Goal: Task Accomplishment & Management: Manage account settings

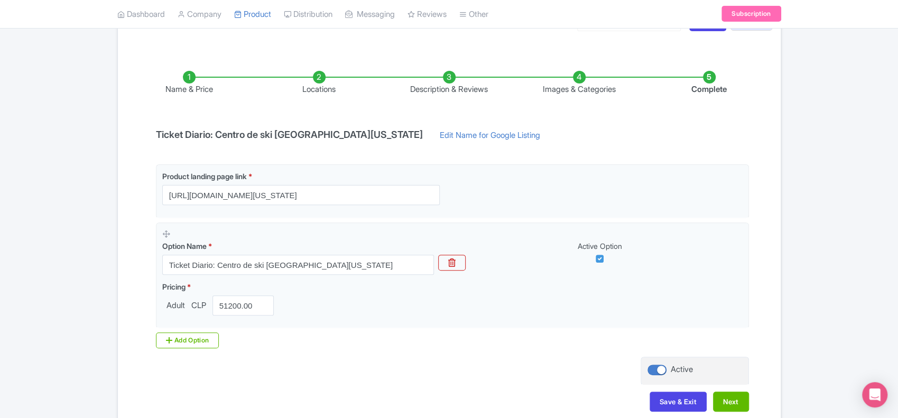
scroll to position [70, 0]
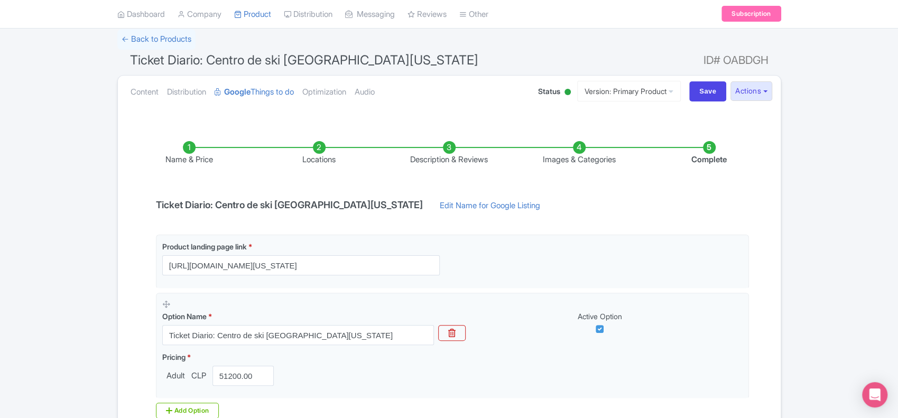
click at [200, 156] on li "Name & Price" at bounding box center [189, 153] width 130 height 25
click at [156, 90] on link "Content" at bounding box center [144, 92] width 28 height 33
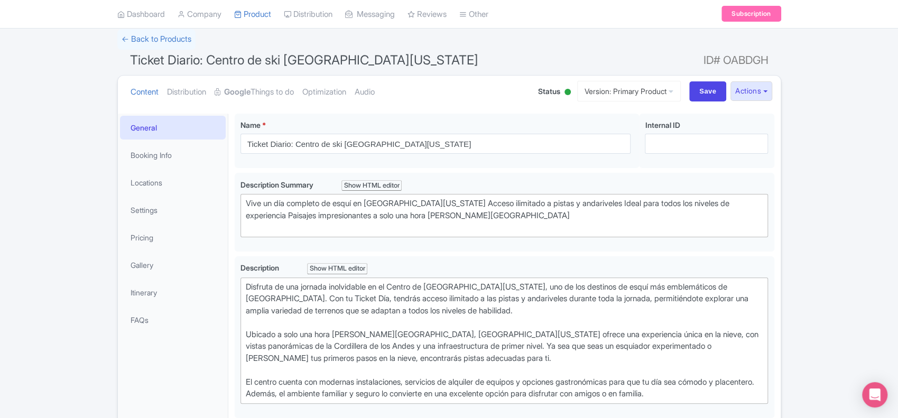
click at [154, 15] on link "Dashboard" at bounding box center [141, 14] width 48 height 29
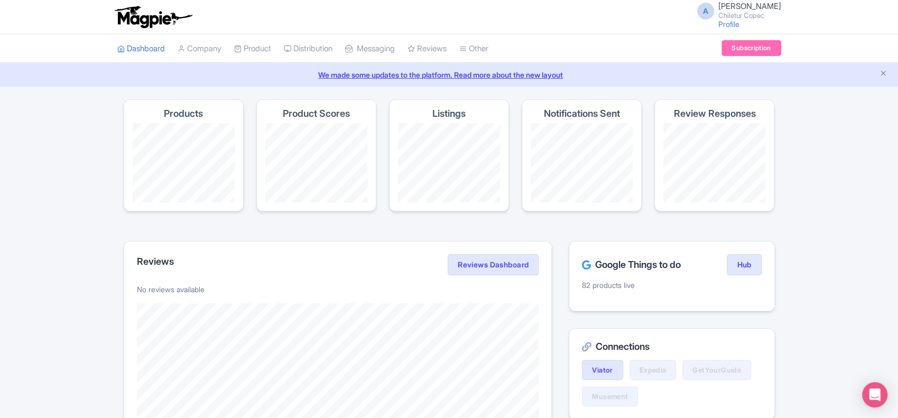
click at [262, 69] on link "My Products" at bounding box center [285, 75] width 100 height 16
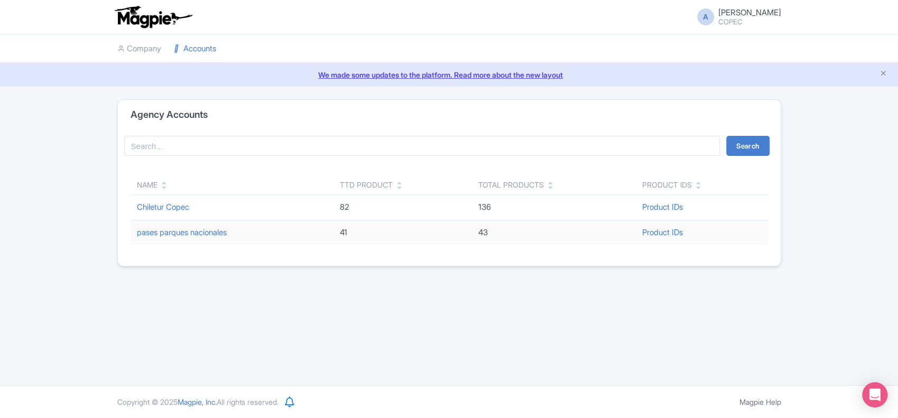
click at [853, 230] on div "Agency Accounts Search Name TTD Product Total Products Product IDs Chiletur Cop…" at bounding box center [449, 182] width 898 height 167
click at [158, 203] on link "Chiletur Copec" at bounding box center [163, 207] width 52 height 10
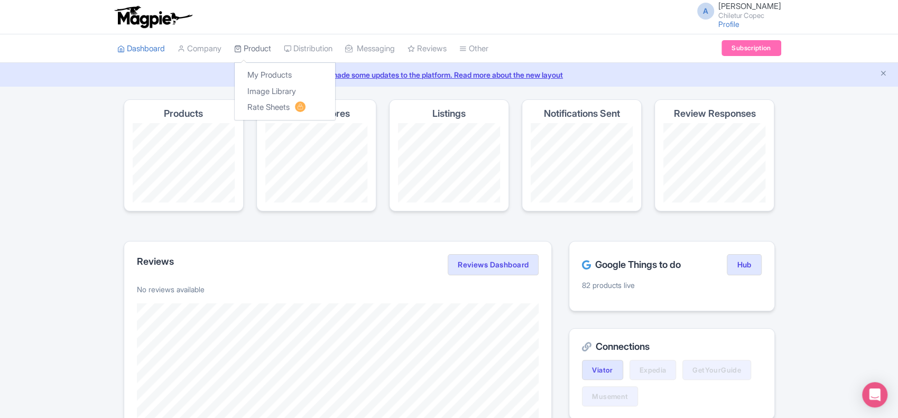
click at [257, 53] on link "Product" at bounding box center [252, 48] width 37 height 29
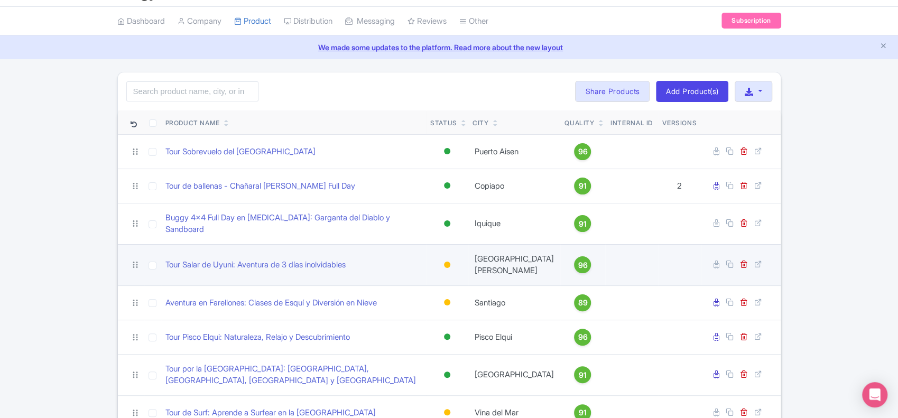
scroll to position [70, 0]
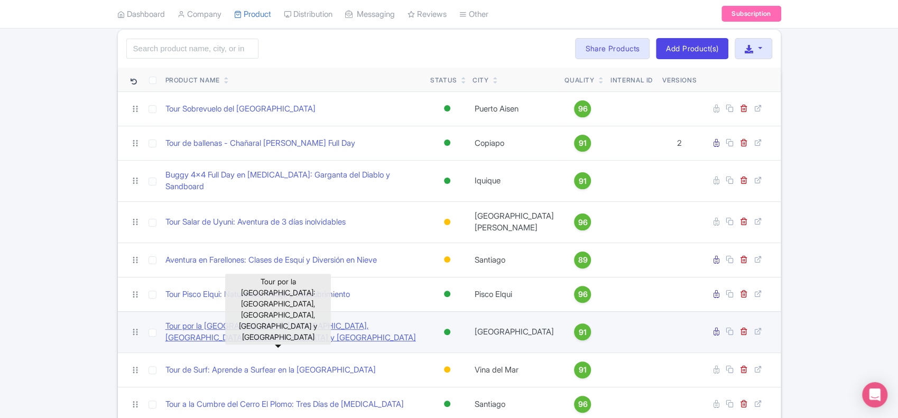
click at [275, 320] on link "Tour por la [GEOGRAPHIC_DATA]: [GEOGRAPHIC_DATA], [GEOGRAPHIC_DATA], [GEOGRAPHI…" at bounding box center [293, 332] width 257 height 24
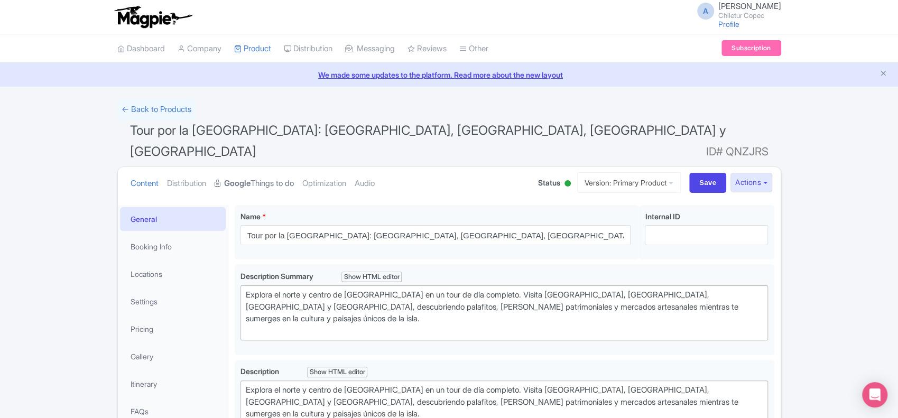
click at [251, 171] on link "Google Things to do" at bounding box center [253, 183] width 79 height 33
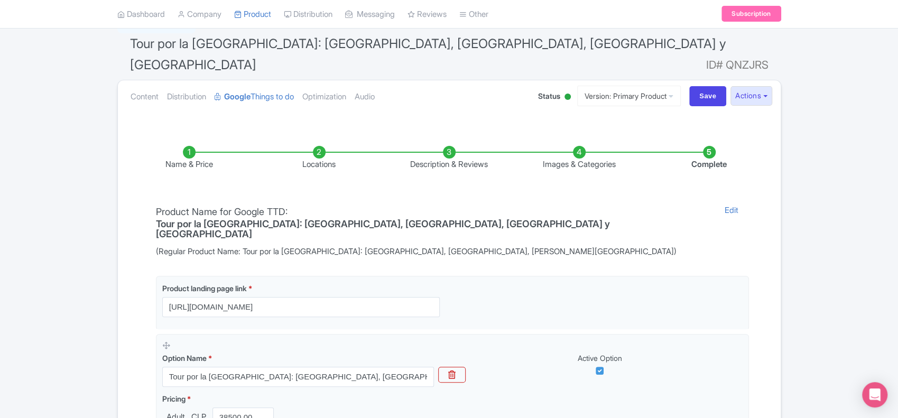
scroll to position [69, 0]
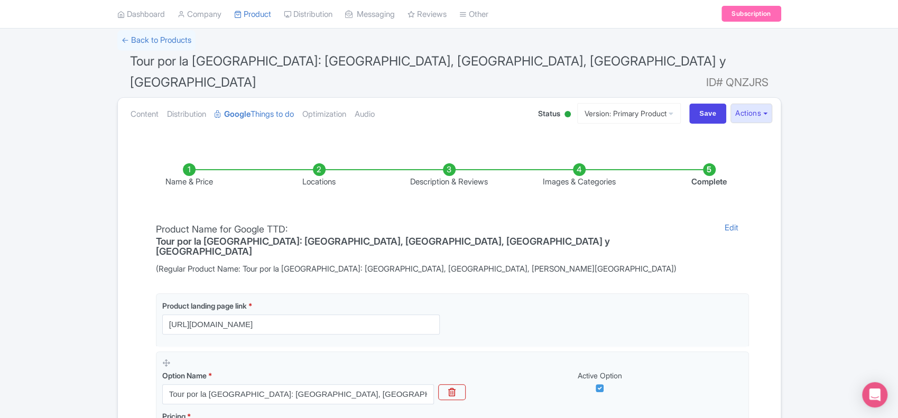
click at [871, 239] on div "← Back to Products Tour por la [GEOGRAPHIC_DATA]: [GEOGRAPHIC_DATA], [GEOGRAPHI…" at bounding box center [449, 294] width 898 height 528
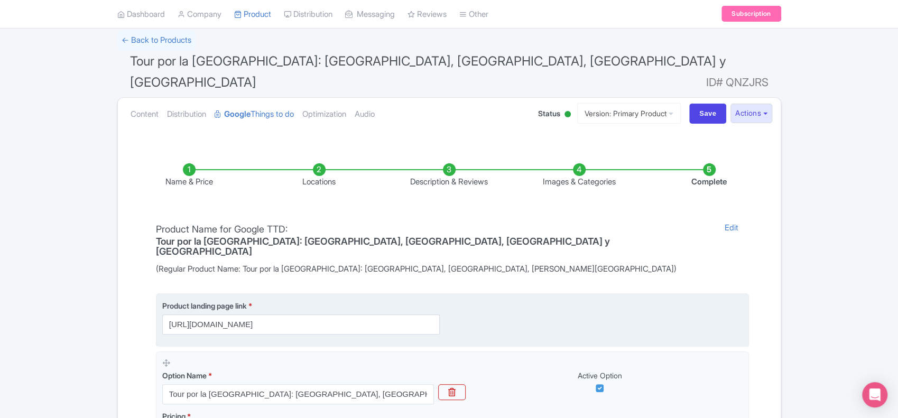
scroll to position [139, 0]
